Goal: Check status

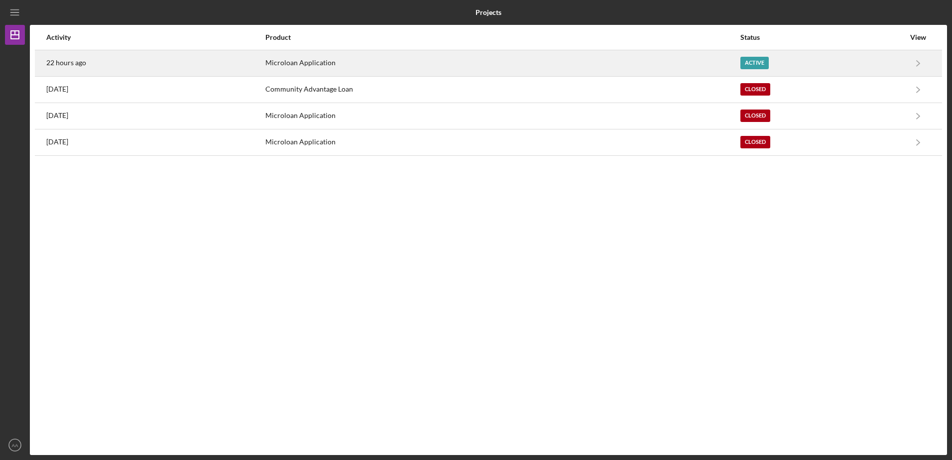
click at [759, 66] on div "Active" at bounding box center [754, 63] width 28 height 12
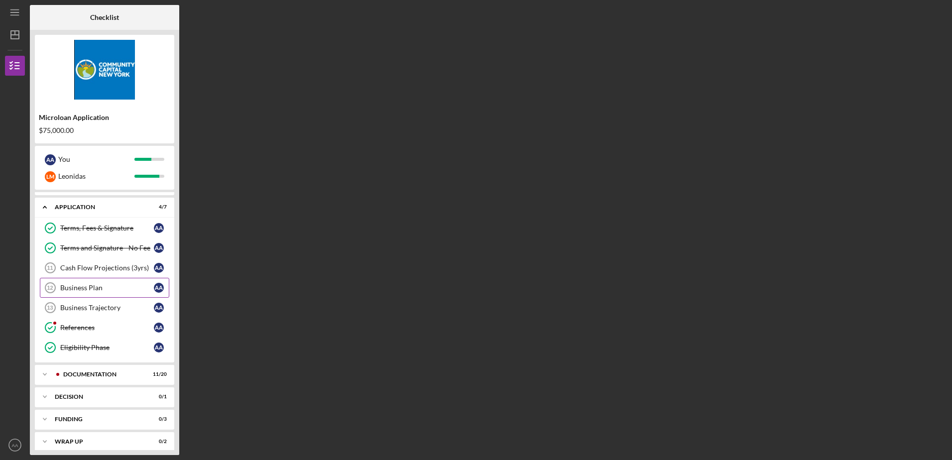
scroll to position [24, 0]
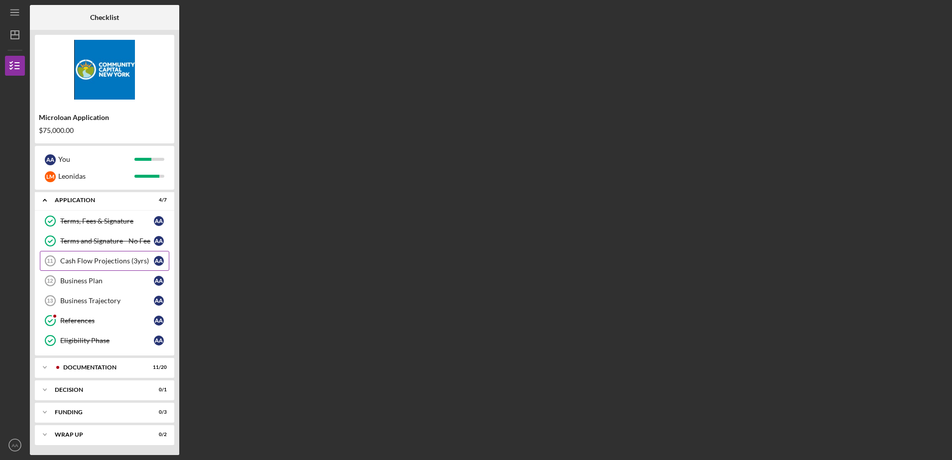
click at [81, 262] on div "Cash Flow Projections (3yrs)" at bounding box center [107, 261] width 94 height 8
